Goal: Check status: Check status

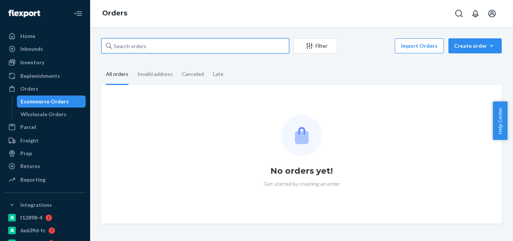
click at [172, 49] on input "text" at bounding box center [195, 45] width 188 height 15
paste input "4118844"
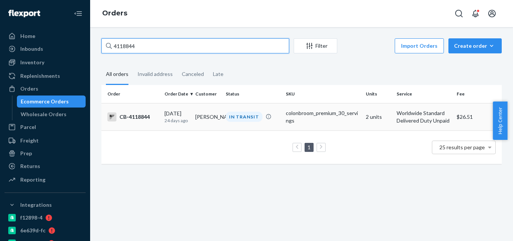
type input "4118844"
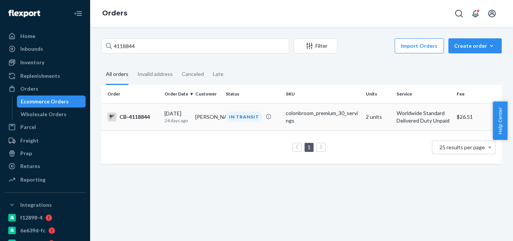
click at [300, 120] on div "colonbroom_premium_30_servings" at bounding box center [323, 116] width 74 height 15
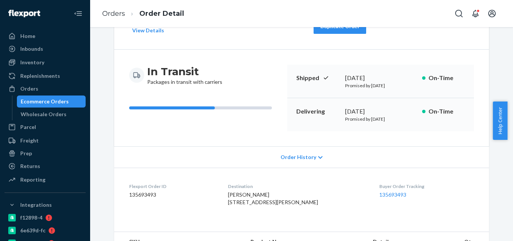
scroll to position [150, 0]
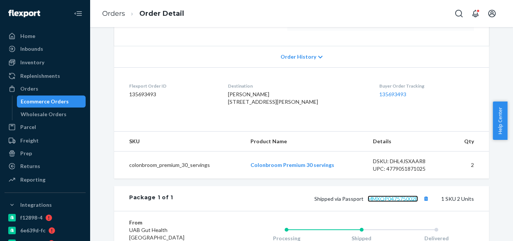
click at [398, 202] on link "MMXQP047575002E" at bounding box center [393, 198] width 50 height 6
click at [424, 203] on button "Copy tracking number" at bounding box center [426, 198] width 10 height 10
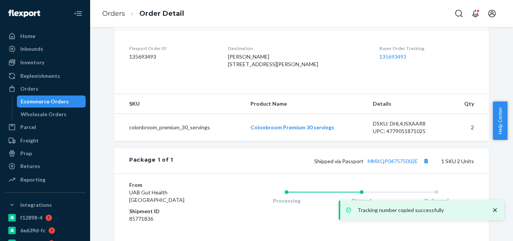
scroll to position [225, 0]
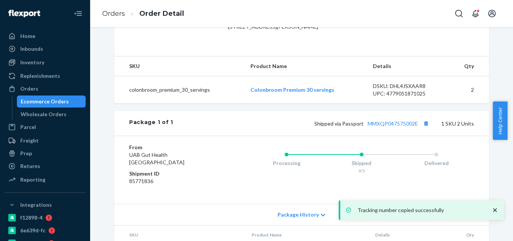
click at [65, 102] on div "Ecommerce Orders" at bounding box center [45, 102] width 48 height 8
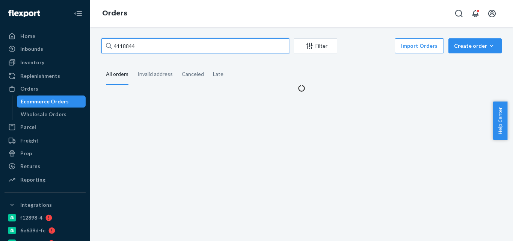
paste input "218313"
drag, startPoint x: 163, startPoint y: 41, endPoint x: 89, endPoint y: 43, distance: 74.0
click at [89, 43] on div "Home Inbounds Shipping Plans Problems Inventory Products Branded Packaging Repl…" at bounding box center [256, 120] width 513 height 241
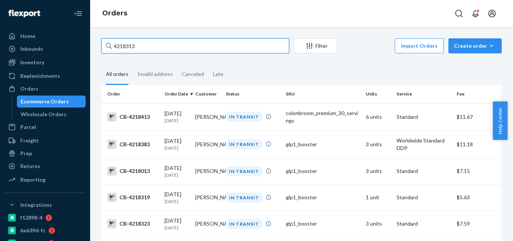
paste input "4208399"
drag, startPoint x: 154, startPoint y: 45, endPoint x: 116, endPoint y: 45, distance: 38.3
click at [116, 45] on input "44208399" at bounding box center [195, 45] width 188 height 15
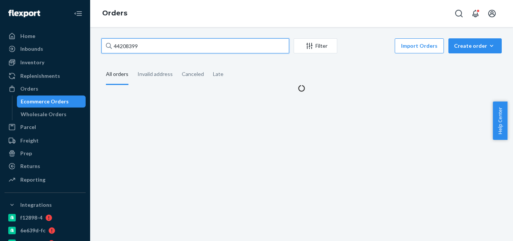
click at [116, 45] on input "44208399" at bounding box center [195, 45] width 188 height 15
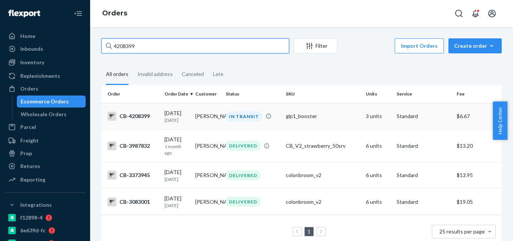
type input "4208399"
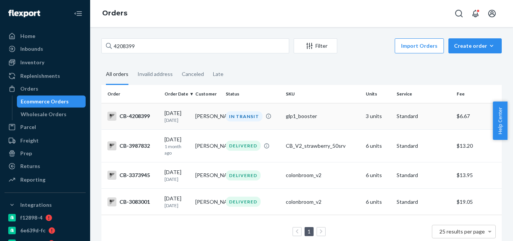
click at [199, 129] on td "Cherokee Carter Gary" at bounding box center [207, 116] width 31 height 26
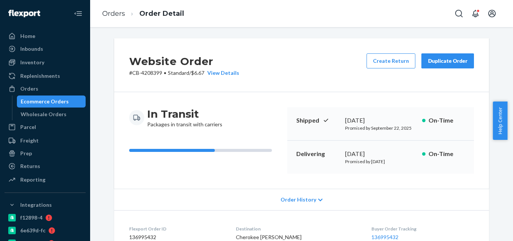
click at [68, 103] on div "Ecommerce Orders" at bounding box center [52, 101] width 68 height 11
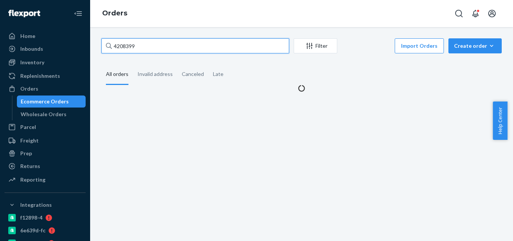
drag, startPoint x: 164, startPoint y: 50, endPoint x: 108, endPoint y: 50, distance: 56.0
click at [108, 50] on div "4208399" at bounding box center [195, 45] width 188 height 15
paste input "Cherokee Carter Gary"
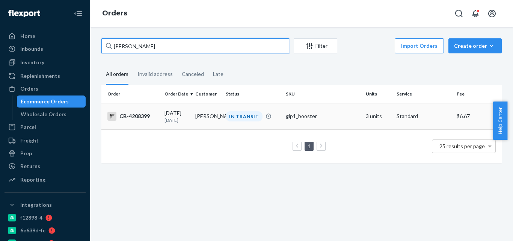
type input "Cherokee Carter Gary"
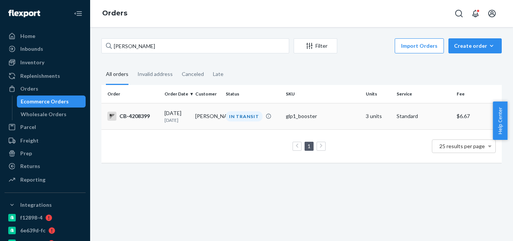
click at [227, 129] on td "IN TRANSIT" at bounding box center [253, 116] width 60 height 26
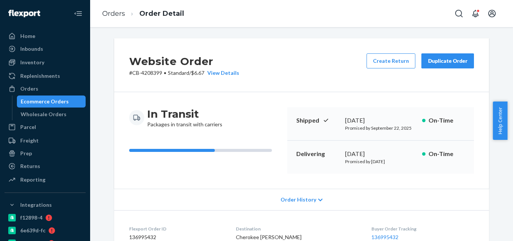
scroll to position [150, 0]
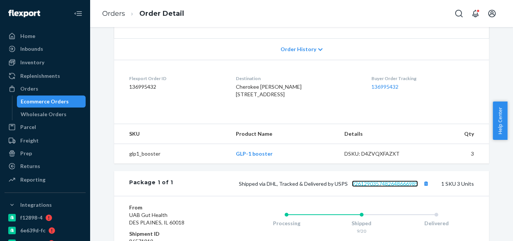
click at [406, 187] on link "9261290357482648666985" at bounding box center [385, 183] width 66 height 6
click at [421, 188] on button "Copy tracking number" at bounding box center [426, 183] width 10 height 10
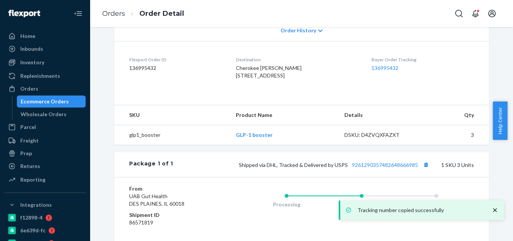
scroll to position [152, 0]
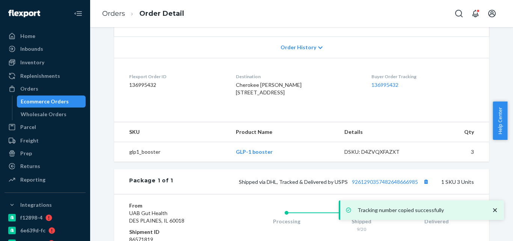
click at [66, 99] on div "Ecommerce Orders" at bounding box center [52, 101] width 68 height 11
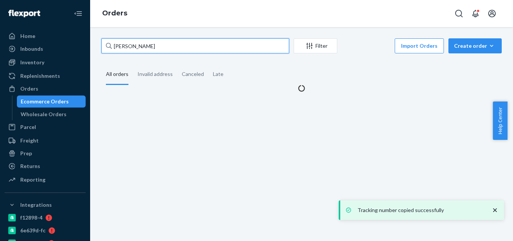
drag, startPoint x: 180, startPoint y: 48, endPoint x: 95, endPoint y: 44, distance: 85.0
click at [95, 44] on div "Cherokee Carter Gary Filter Import Orders Create order Ecommerce order Removal …" at bounding box center [301, 134] width 423 height 214
paste input "4221160"
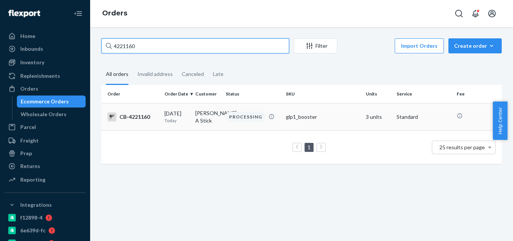
type input "4221160"
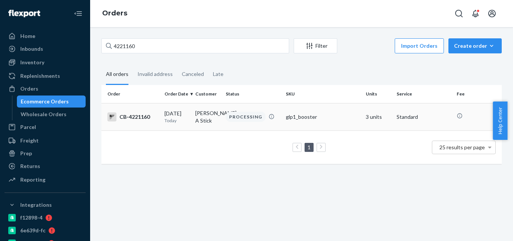
click at [192, 113] on td "Judy A Stick" at bounding box center [207, 116] width 31 height 27
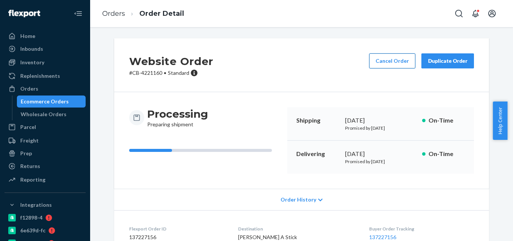
click at [378, 63] on button "Cancel Order" at bounding box center [392, 60] width 46 height 15
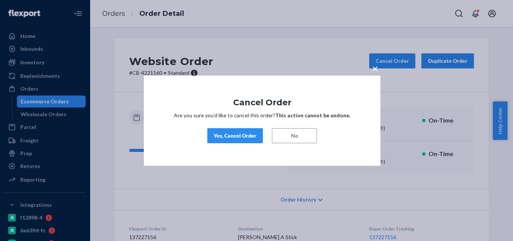
click at [233, 134] on div "Yes, Cancel Order" at bounding box center [235, 136] width 43 height 8
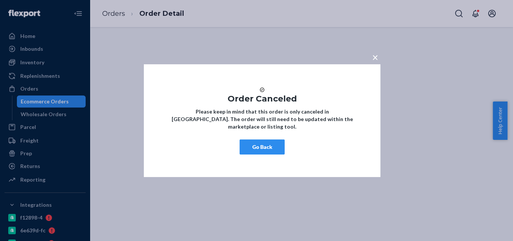
click at [255, 147] on button "Go Back" at bounding box center [262, 146] width 45 height 15
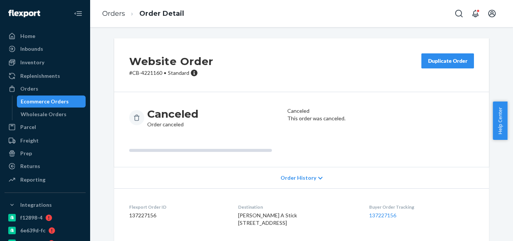
click at [66, 104] on div "Ecommerce Orders" at bounding box center [52, 101] width 68 height 11
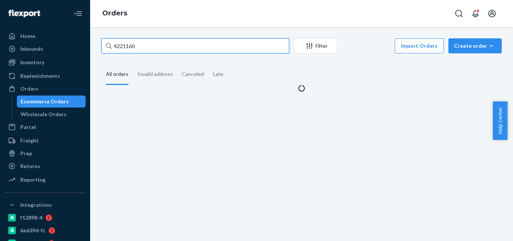
drag, startPoint x: 144, startPoint y: 46, endPoint x: 94, endPoint y: 46, distance: 49.9
click at [94, 46] on div "4221160 Filter Import Orders Create order Ecommerce order Removal order All ord…" at bounding box center [301, 134] width 423 height 214
paste input "Stephen Beam"
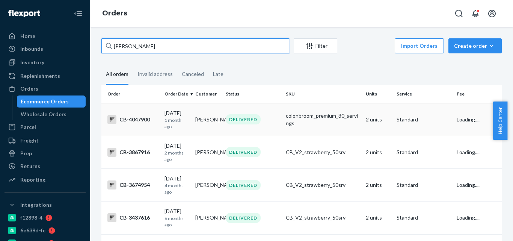
type input "Stephen Beam"
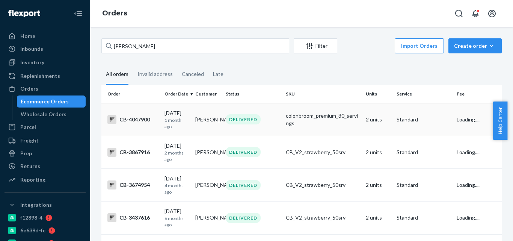
click at [297, 117] on div "colonbroom_premium_30_servings" at bounding box center [323, 119] width 74 height 15
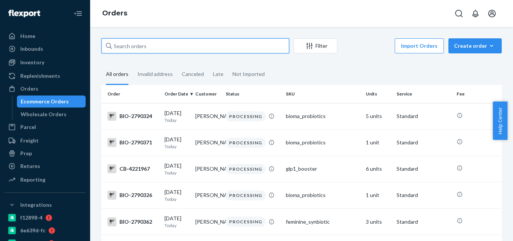
click at [157, 48] on input "text" at bounding box center [195, 45] width 188 height 15
paste input "[PERSON_NAME]"
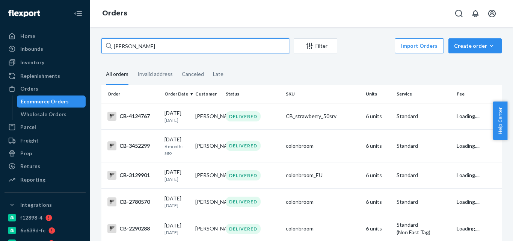
type input "[PERSON_NAME]"
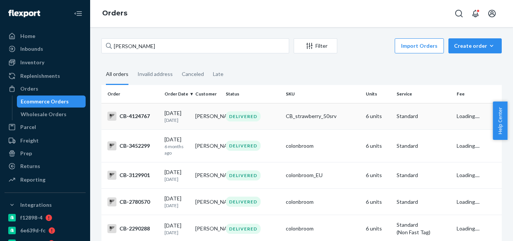
click at [186, 116] on div "[DATE] [DATE]" at bounding box center [176, 116] width 25 height 14
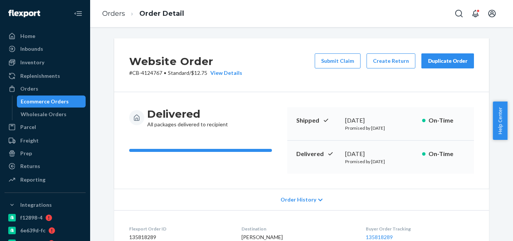
click at [69, 103] on div "Ecommerce Orders" at bounding box center [52, 101] width 68 height 11
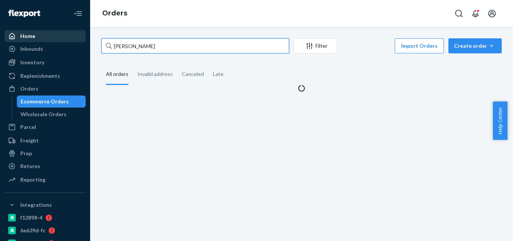
drag, startPoint x: 167, startPoint y: 46, endPoint x: 53, endPoint y: 41, distance: 113.5
click at [53, 41] on div "Home Inbounds Shipping Plans Problems Inventory Products Branded Packaging Repl…" at bounding box center [256, 120] width 513 height 241
paste input "4197490"
type input "4197490"
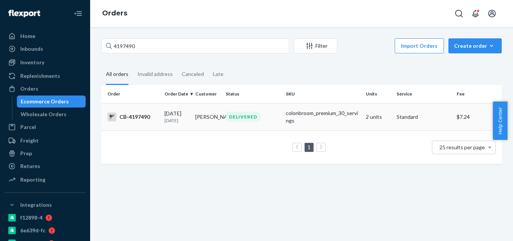
click at [296, 120] on div "colonbroom_premium_30_servings" at bounding box center [323, 116] width 74 height 15
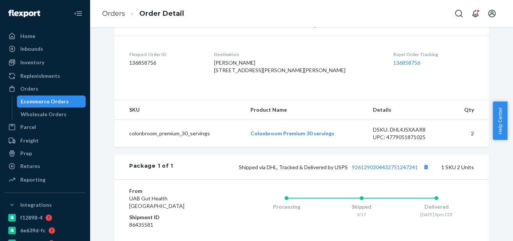
scroll to position [188, 0]
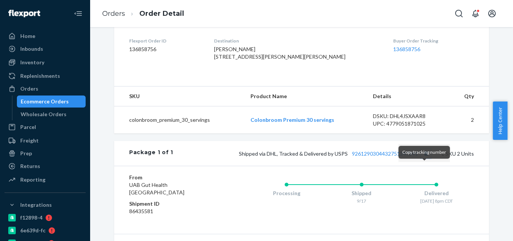
drag, startPoint x: 425, startPoint y: 172, endPoint x: 414, endPoint y: 171, distance: 11.3
click at [425, 158] on button "Copy tracking number" at bounding box center [426, 153] width 10 height 10
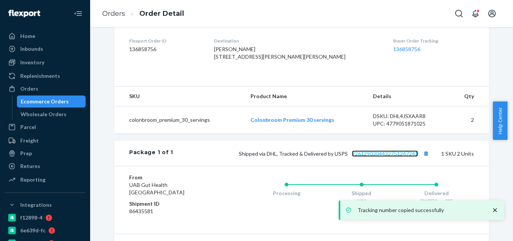
click at [393, 157] on link "9261290304432751247241" at bounding box center [385, 153] width 66 height 6
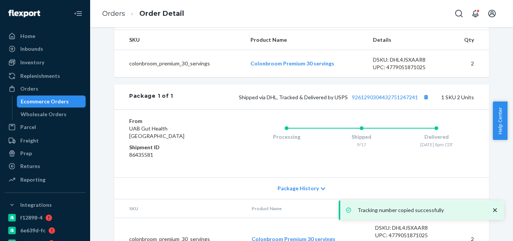
scroll to position [263, 0]
